Goal: Information Seeking & Learning: Learn about a topic

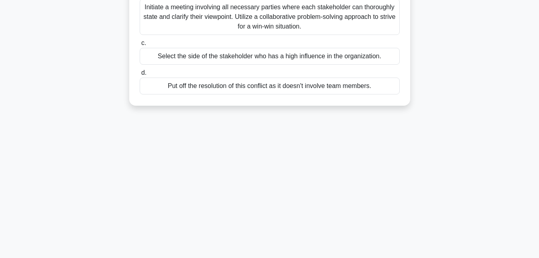
scroll to position [155, 0]
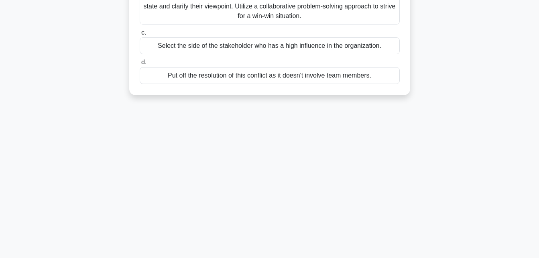
drag, startPoint x: 166, startPoint y: 44, endPoint x: 541, endPoint y: 9, distance: 376.8
click at [166, 44] on div "Select the side of the stakeholder who has a high influence in the organization." at bounding box center [270, 45] width 260 height 17
click at [140, 35] on input "c. Select the side of the stakeholder who has a high influence in the organizat…" at bounding box center [140, 32] width 0 height 5
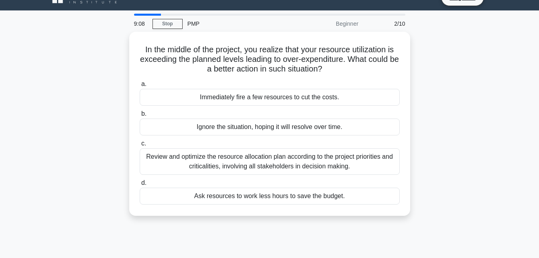
scroll to position [0, 0]
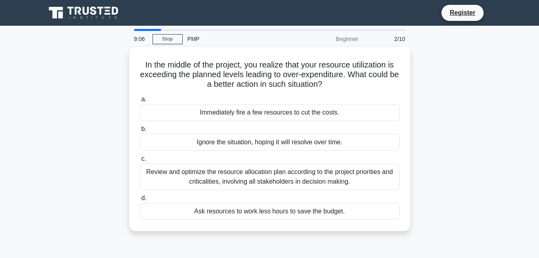
click at [347, 41] on div "Beginner" at bounding box center [328, 39] width 70 height 16
drag, startPoint x: 347, startPoint y: 41, endPoint x: 318, endPoint y: 37, distance: 29.2
click at [347, 41] on div "Beginner" at bounding box center [328, 39] width 70 height 16
drag, startPoint x: 318, startPoint y: 37, endPoint x: 344, endPoint y: 42, distance: 27.0
click at [344, 42] on div "Beginner" at bounding box center [328, 39] width 70 height 16
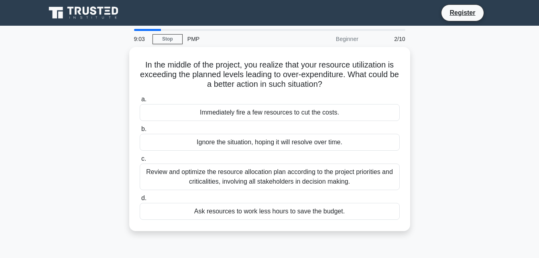
click at [344, 42] on div "Beginner" at bounding box center [328, 39] width 70 height 16
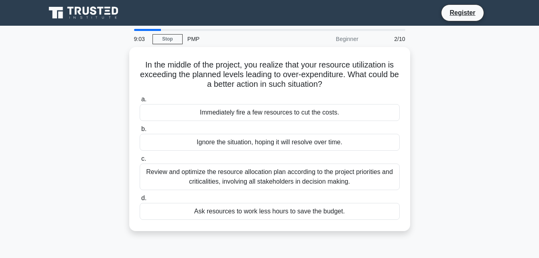
click at [344, 42] on div "Beginner" at bounding box center [328, 39] width 70 height 16
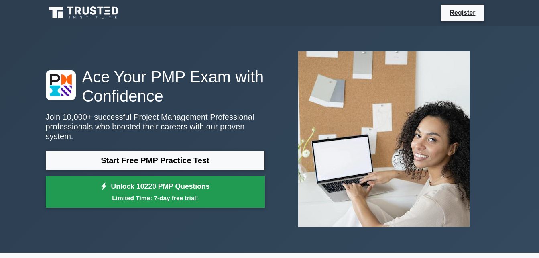
click at [128, 186] on link "Unlock 10220 PMP Questions Limited Time: 7-day free trial!" at bounding box center [155, 192] width 219 height 32
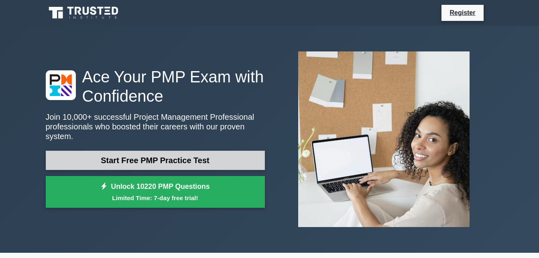
click at [155, 152] on link "Start Free PMP Practice Test" at bounding box center [155, 159] width 219 height 19
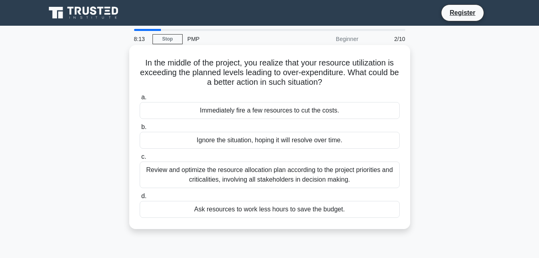
click at [262, 110] on div "Immediately fire a few resources to cut the costs." at bounding box center [270, 110] width 260 height 17
click at [140, 100] on input "a. Immediately fire a few resources to cut the costs." at bounding box center [140, 97] width 0 height 5
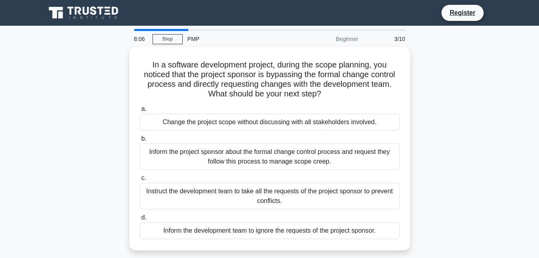
click at [137, 30] on div at bounding box center [161, 30] width 54 height 2
click at [352, 39] on div "Beginner" at bounding box center [328, 39] width 70 height 16
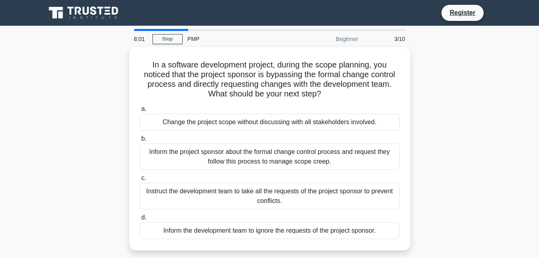
click at [341, 39] on div "Beginner" at bounding box center [328, 39] width 70 height 16
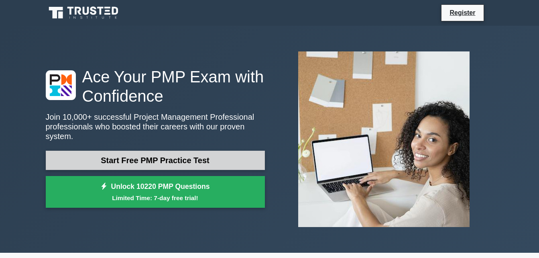
click at [150, 160] on link "Start Free PMP Practice Test" at bounding box center [155, 159] width 219 height 19
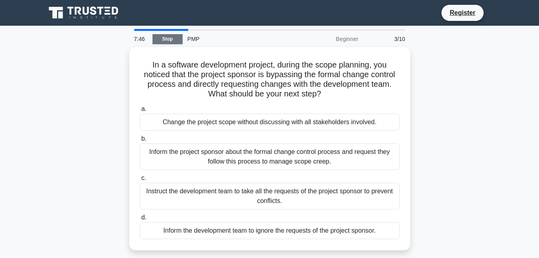
click at [173, 38] on link "Stop" at bounding box center [167, 39] width 30 height 10
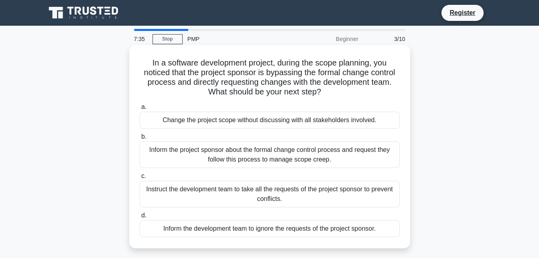
click at [224, 123] on div "Change the project scope without discussing with all stakeholders involved." at bounding box center [270, 120] width 260 height 17
click at [140, 110] on input "a. Change the project scope without discussing with all stakeholders involved." at bounding box center [140, 106] width 0 height 5
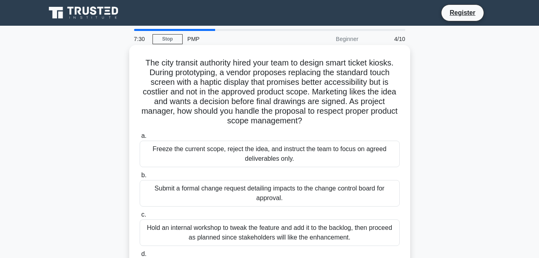
click at [227, 158] on div "Freeze the current scope, reject the idea, and instruct the team to focus on ag…" at bounding box center [270, 153] width 260 height 26
click at [140, 138] on input "a. Freeze the current scope, reject the idea, and instruct the team to focus on…" at bounding box center [140, 135] width 0 height 5
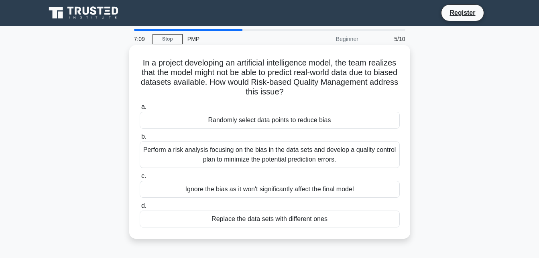
click at [288, 125] on div "Randomly select data points to reduce bias" at bounding box center [270, 120] width 260 height 17
click at [140, 110] on input "a. Randomly select data points to reduce bias" at bounding box center [140, 106] width 0 height 5
